Goal: Task Accomplishment & Management: Manage account settings

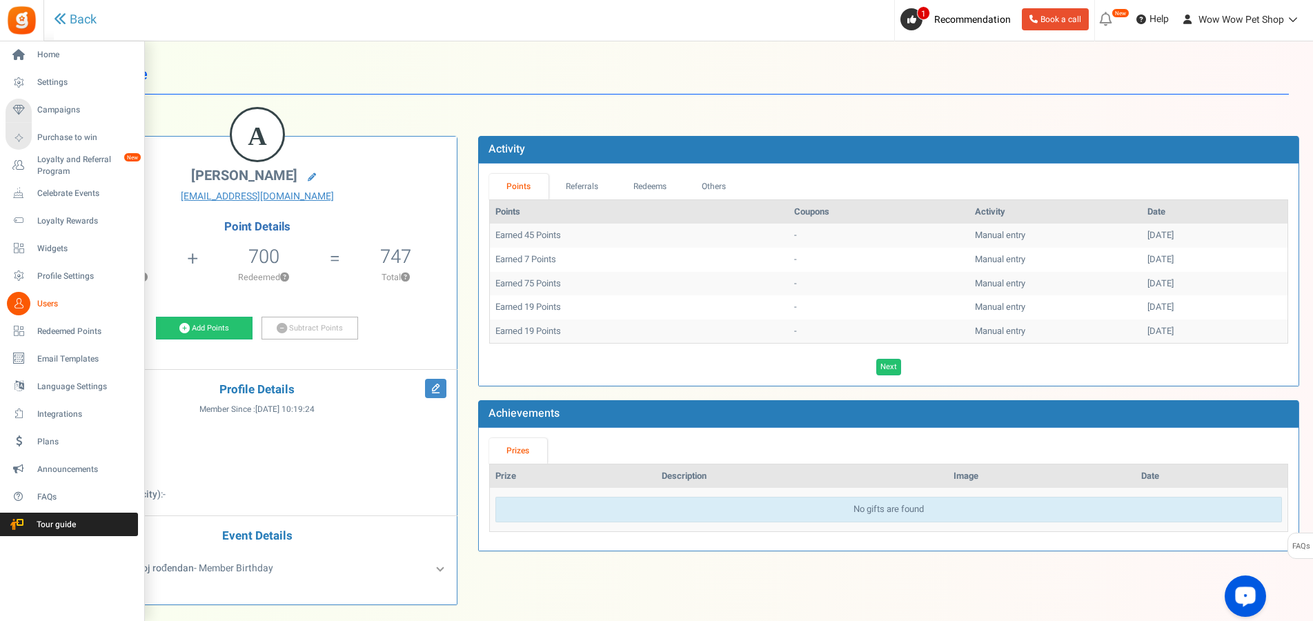
click at [33, 299] on link "Users" at bounding box center [72, 303] width 132 height 23
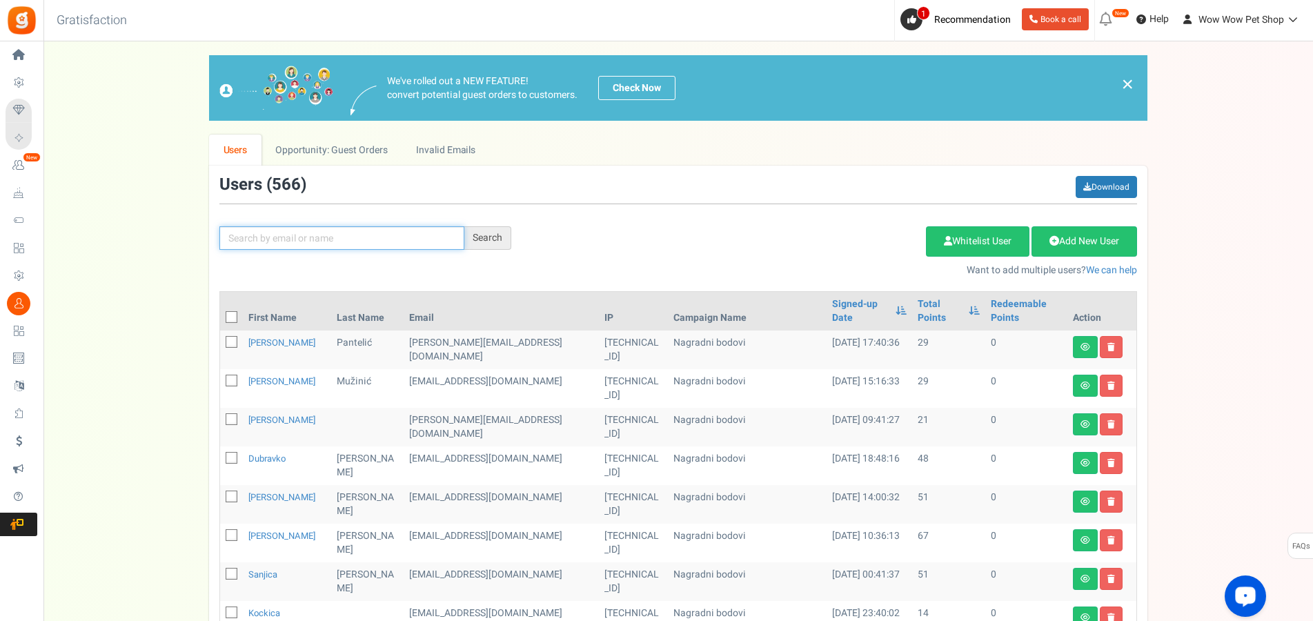
click at [251, 242] on input "text" at bounding box center [341, 237] width 245 height 23
type input "mija"
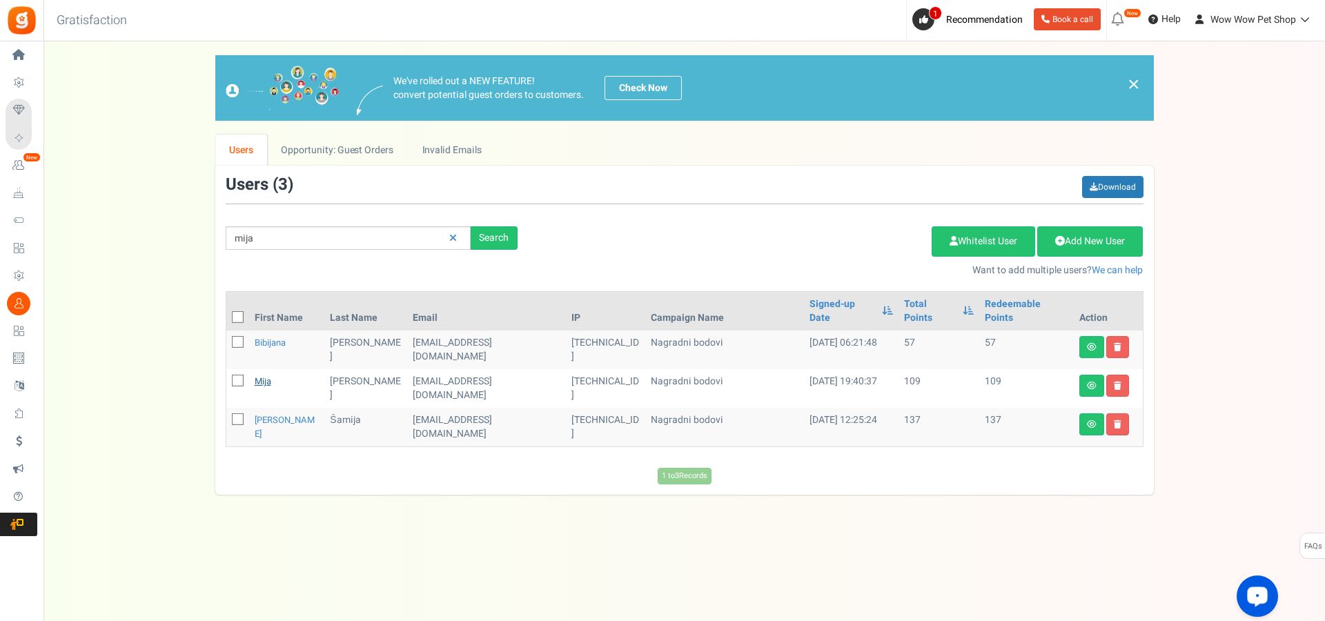
click at [261, 375] on link "Mija" at bounding box center [263, 381] width 17 height 13
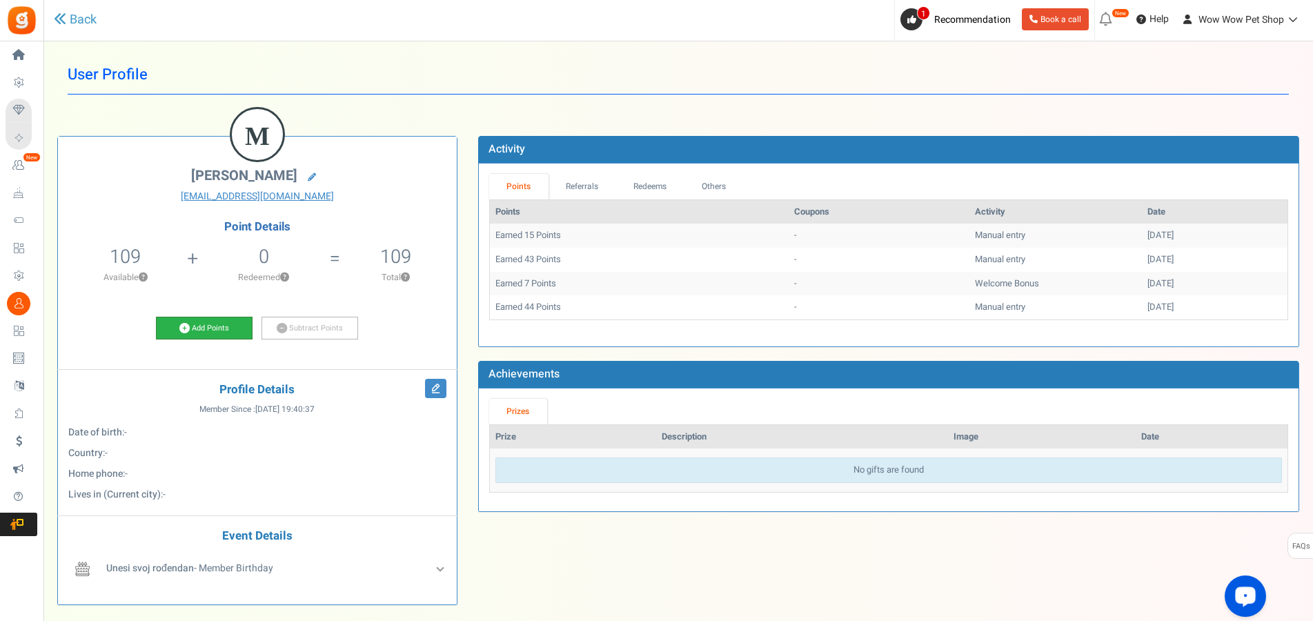
click at [194, 326] on link "Add Points" at bounding box center [204, 328] width 97 height 23
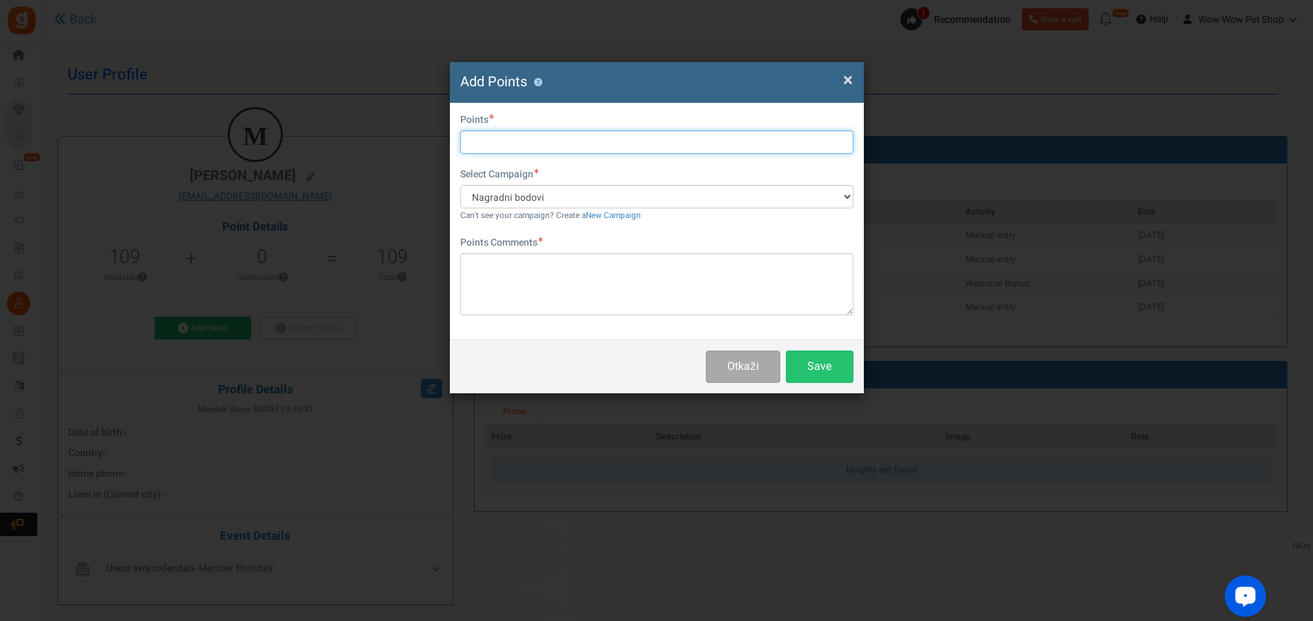
click at [495, 139] on input "text" at bounding box center [656, 141] width 393 height 23
type input "74"
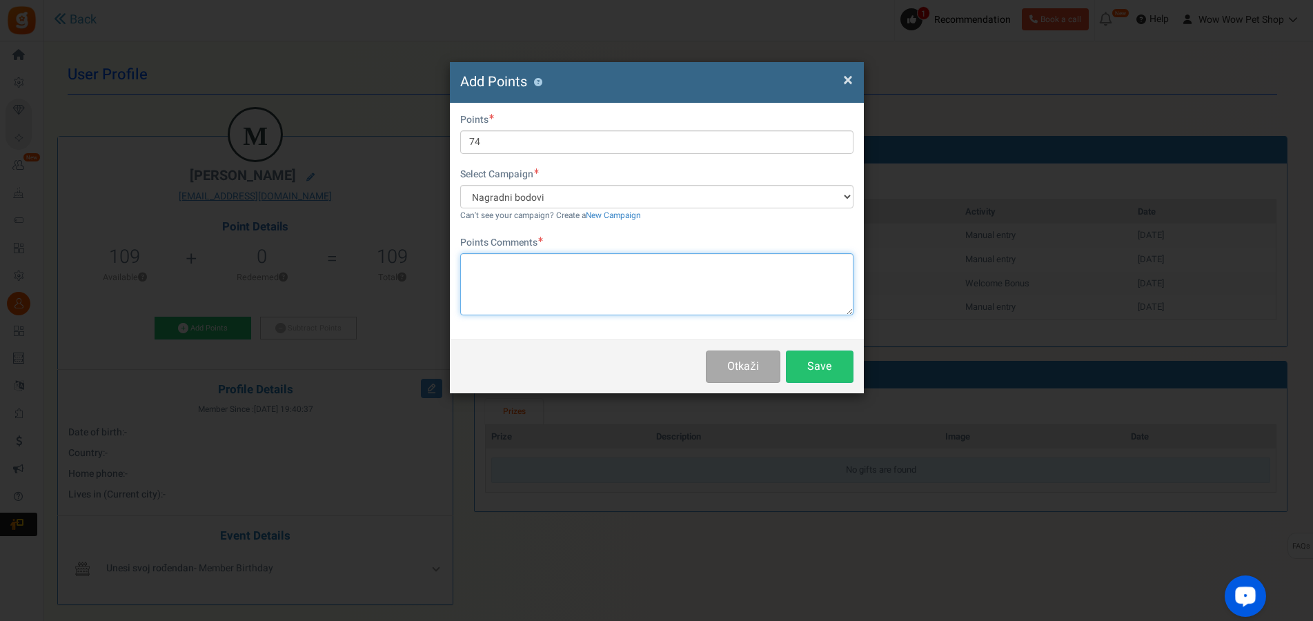
click at [579, 277] on textarea at bounding box center [656, 284] width 393 height 62
paste textarea "1346"
type textarea "Račun br. 1346"
click at [827, 375] on button "Save" at bounding box center [820, 367] width 68 height 32
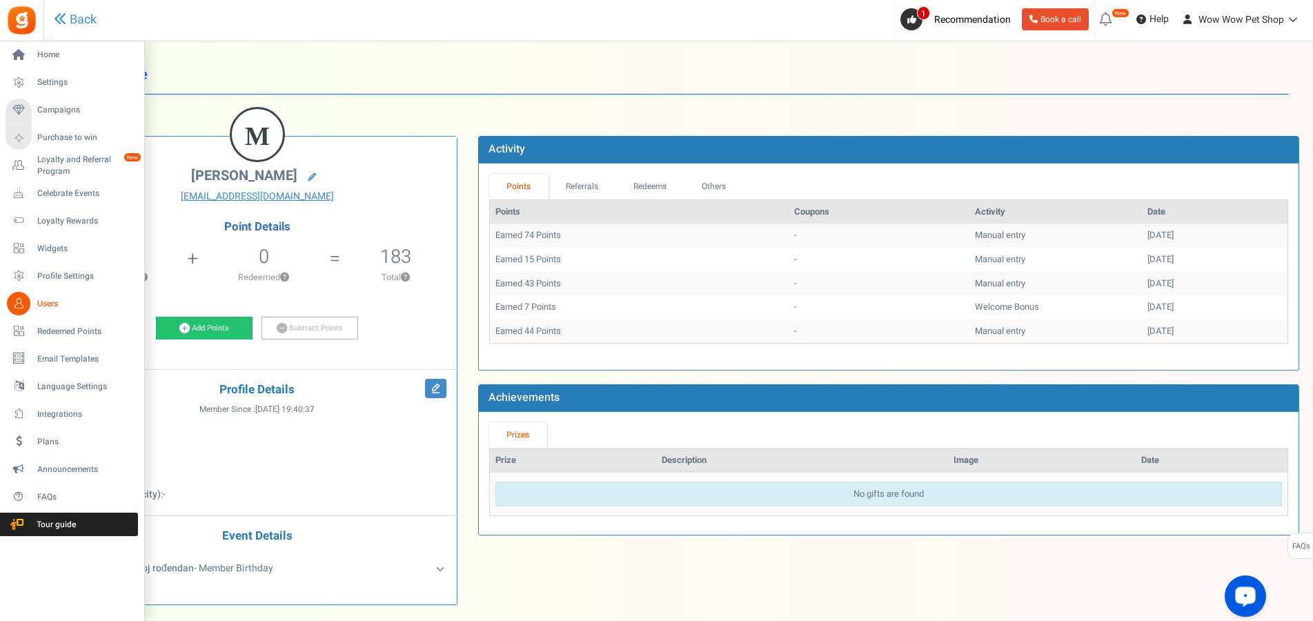
click at [33, 302] on link "Users" at bounding box center [72, 303] width 132 height 23
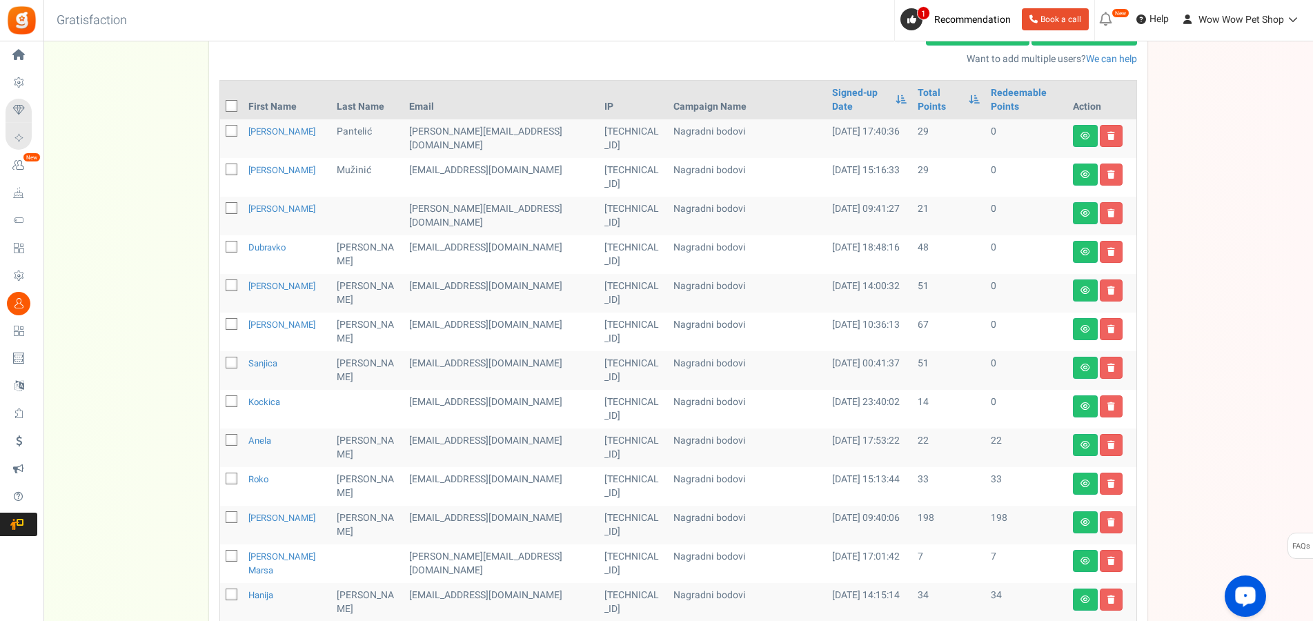
scroll to position [422, 0]
